Goal: Information Seeking & Learning: Learn about a topic

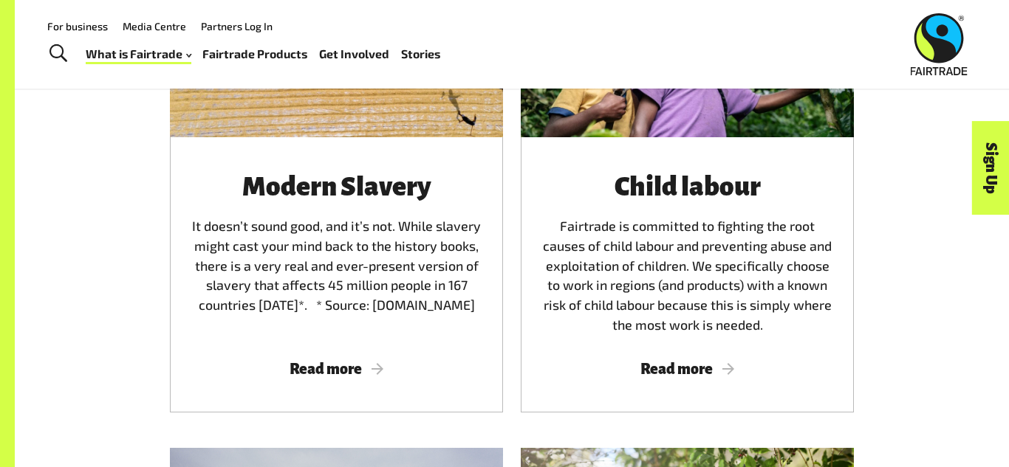
scroll to position [2206, 0]
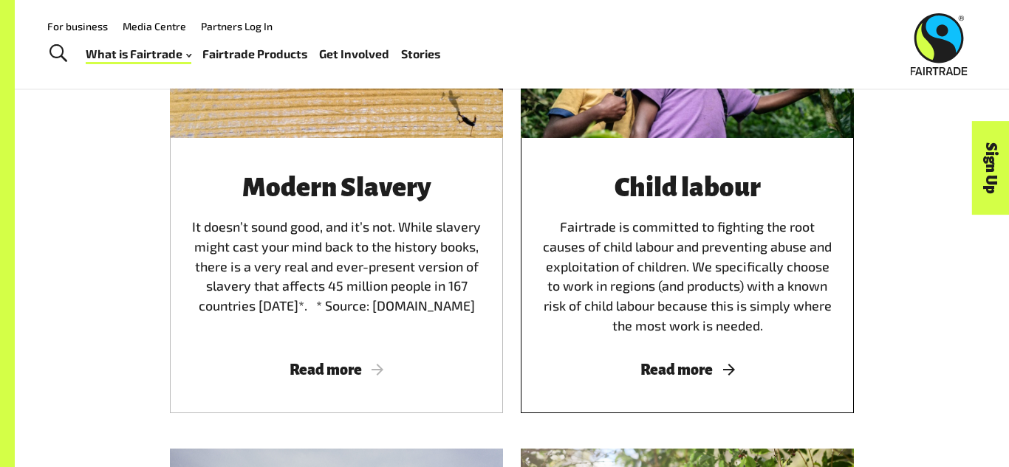
click at [596, 178] on h3 "Child labour" at bounding box center [687, 188] width 298 height 29
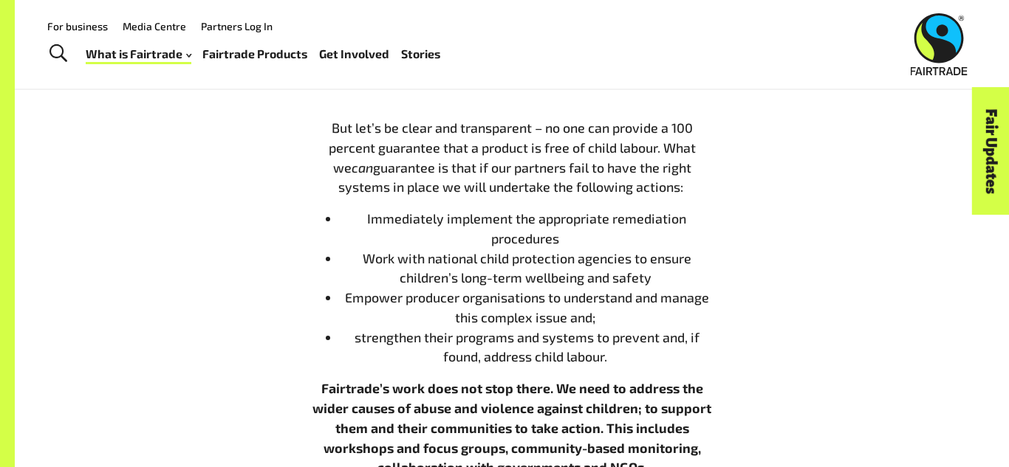
scroll to position [1683, 0]
